Goal: Task Accomplishment & Management: Use online tool/utility

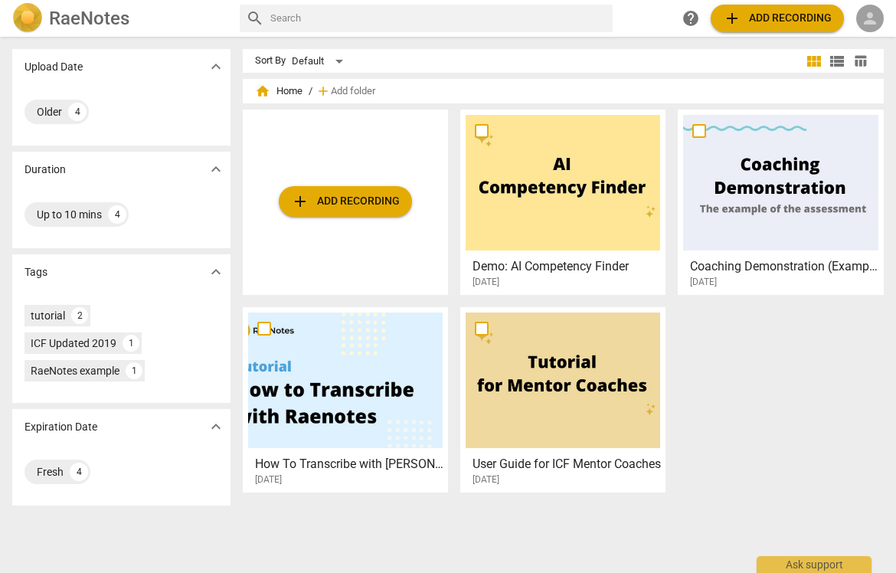
click at [877, 21] on span "person" at bounding box center [870, 18] width 18 height 18
click at [863, 45] on li "Login" at bounding box center [857, 36] width 55 height 37
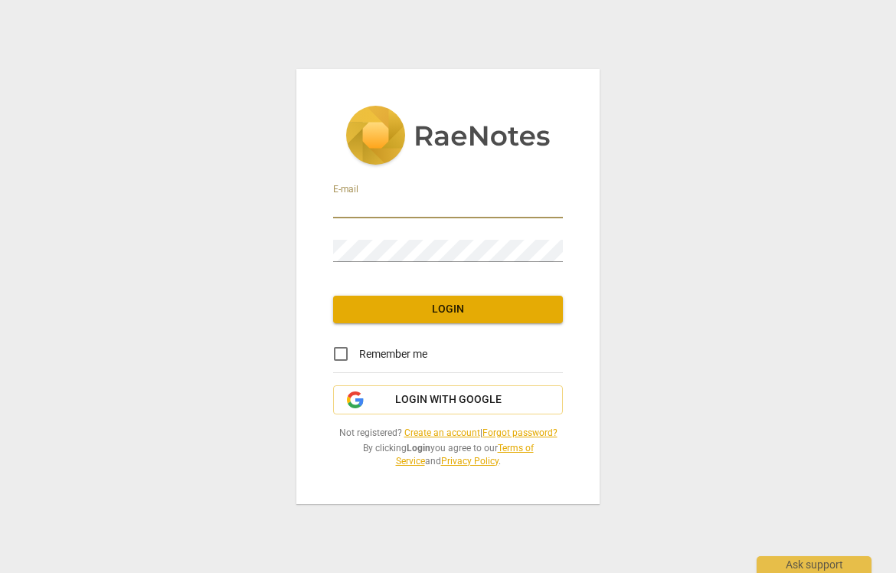
type input "[EMAIL_ADDRESS][DOMAIN_NAME]"
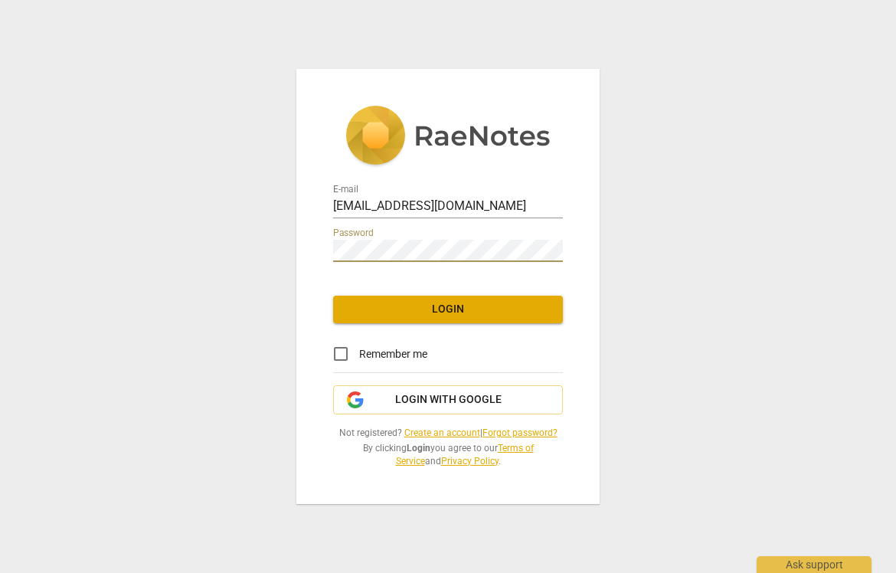
click at [407, 318] on button "Login" at bounding box center [448, 310] width 230 height 28
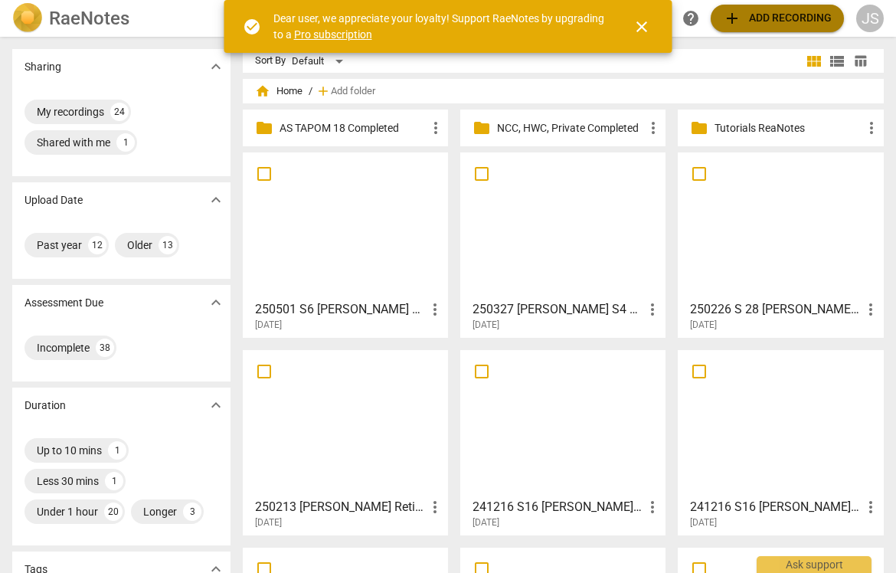
click at [751, 25] on span "add Add recording" at bounding box center [777, 18] width 109 height 18
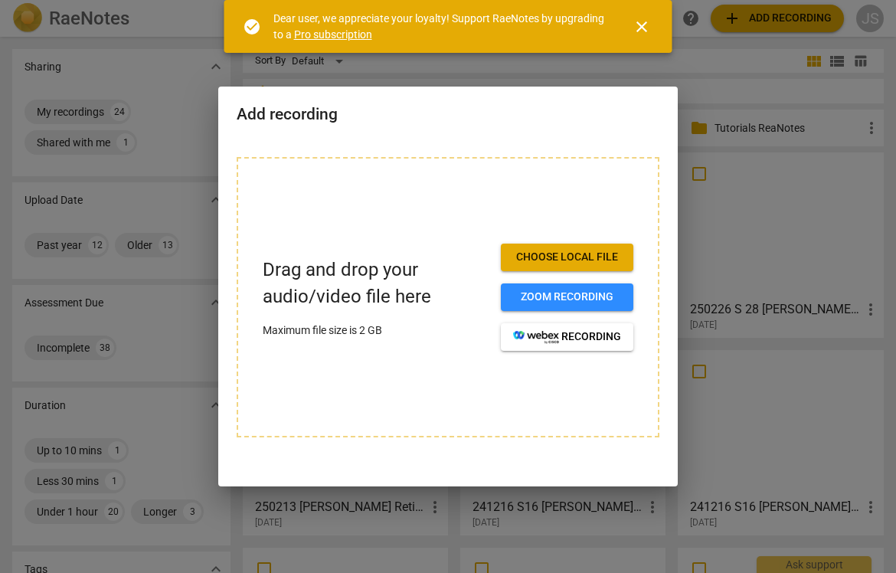
click at [641, 21] on span "close" at bounding box center [642, 27] width 18 height 18
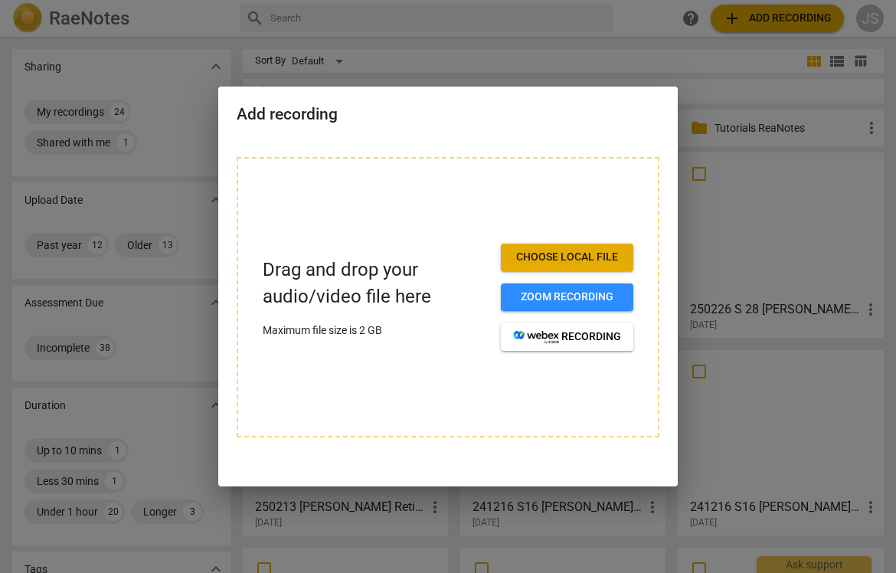
click at [556, 263] on span "Choose local file" at bounding box center [567, 257] width 108 height 15
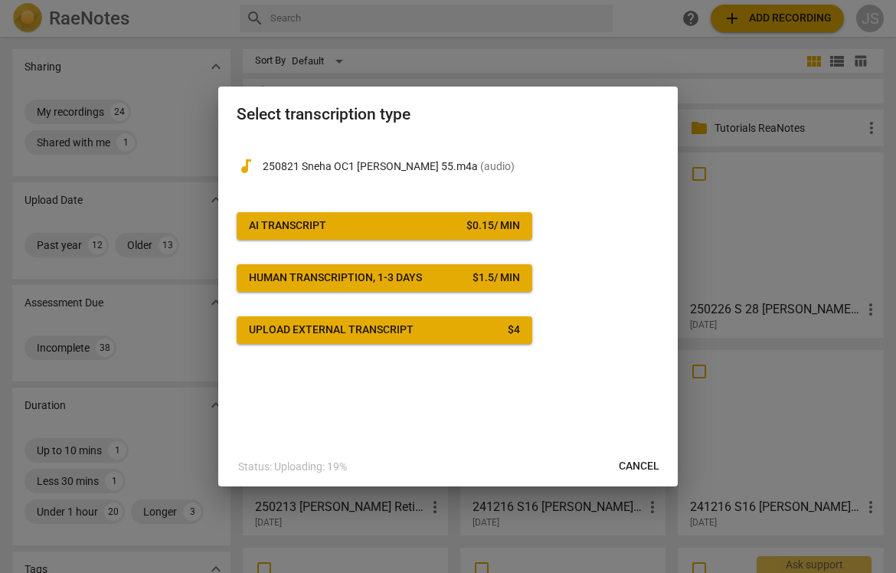
click at [418, 227] on span "AI Transcript $ 0.15 / min" at bounding box center [384, 225] width 271 height 15
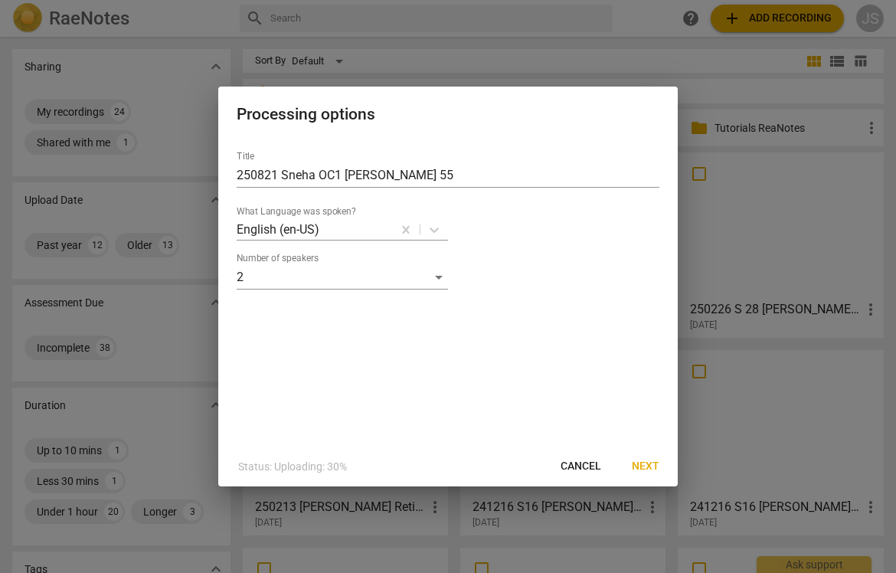
click at [645, 469] on span "Next" at bounding box center [646, 466] width 28 height 15
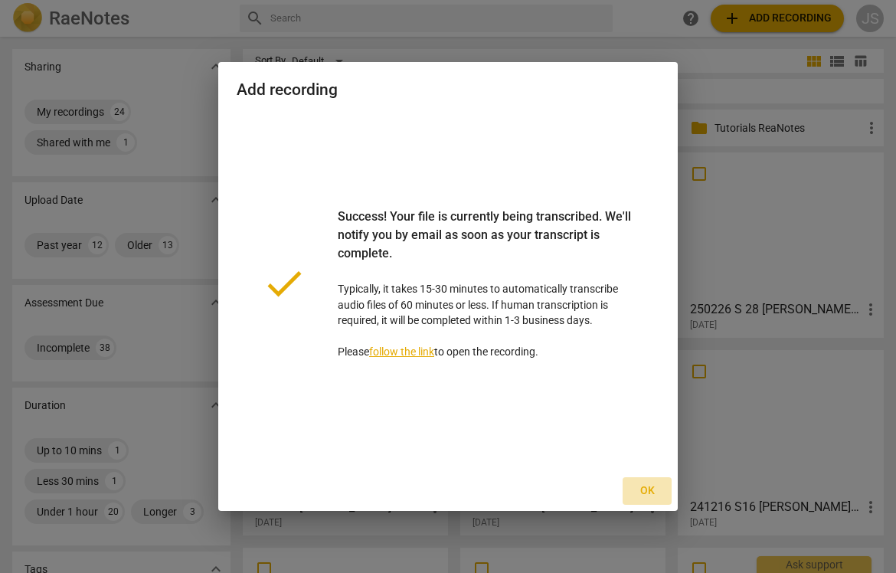
click at [645, 490] on span "Ok" at bounding box center [647, 490] width 25 height 15
